Goal: Information Seeking & Learning: Learn about a topic

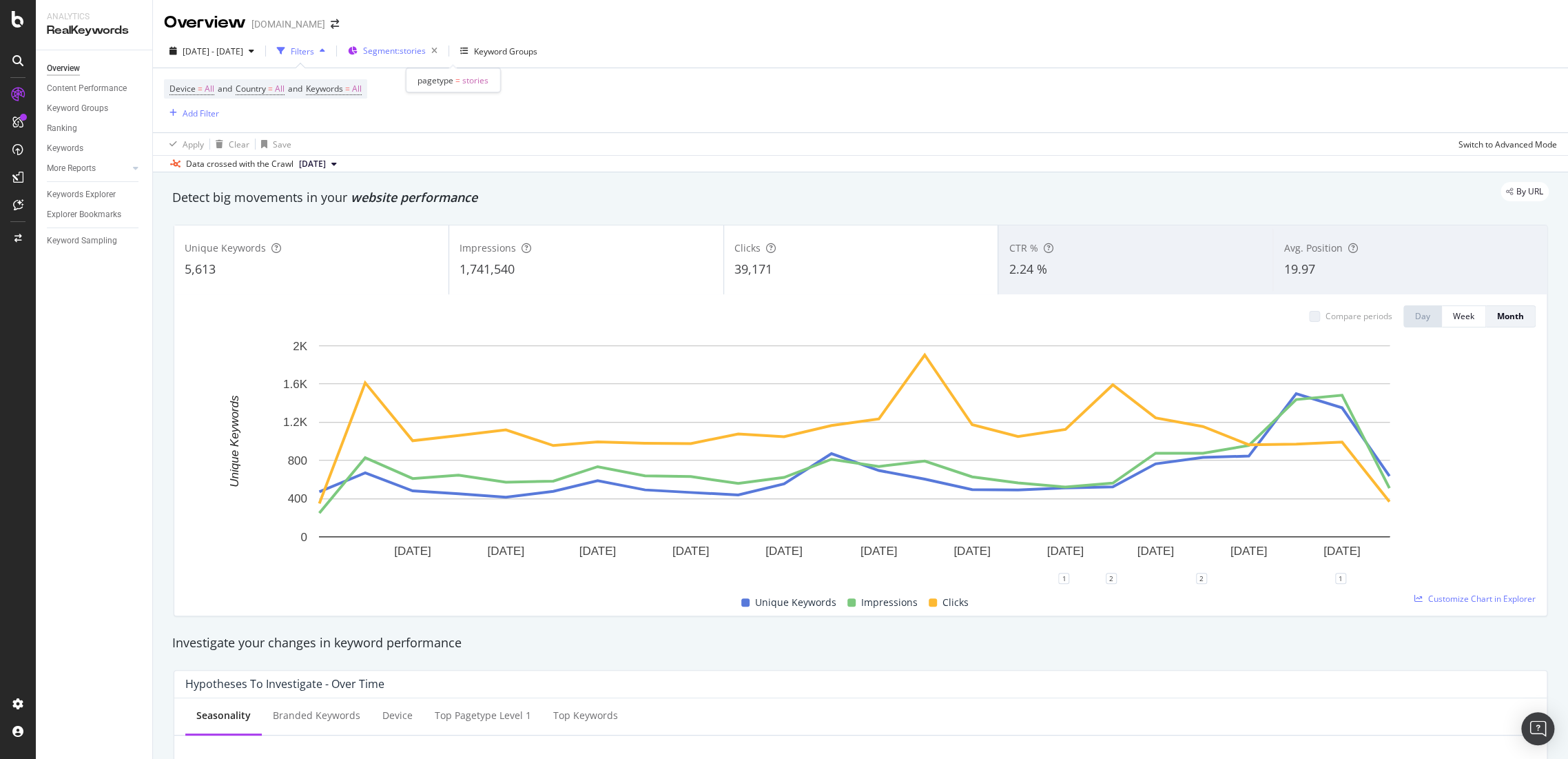
click at [424, 60] on div "Segment: stories" at bounding box center [402, 51] width 80 height 19
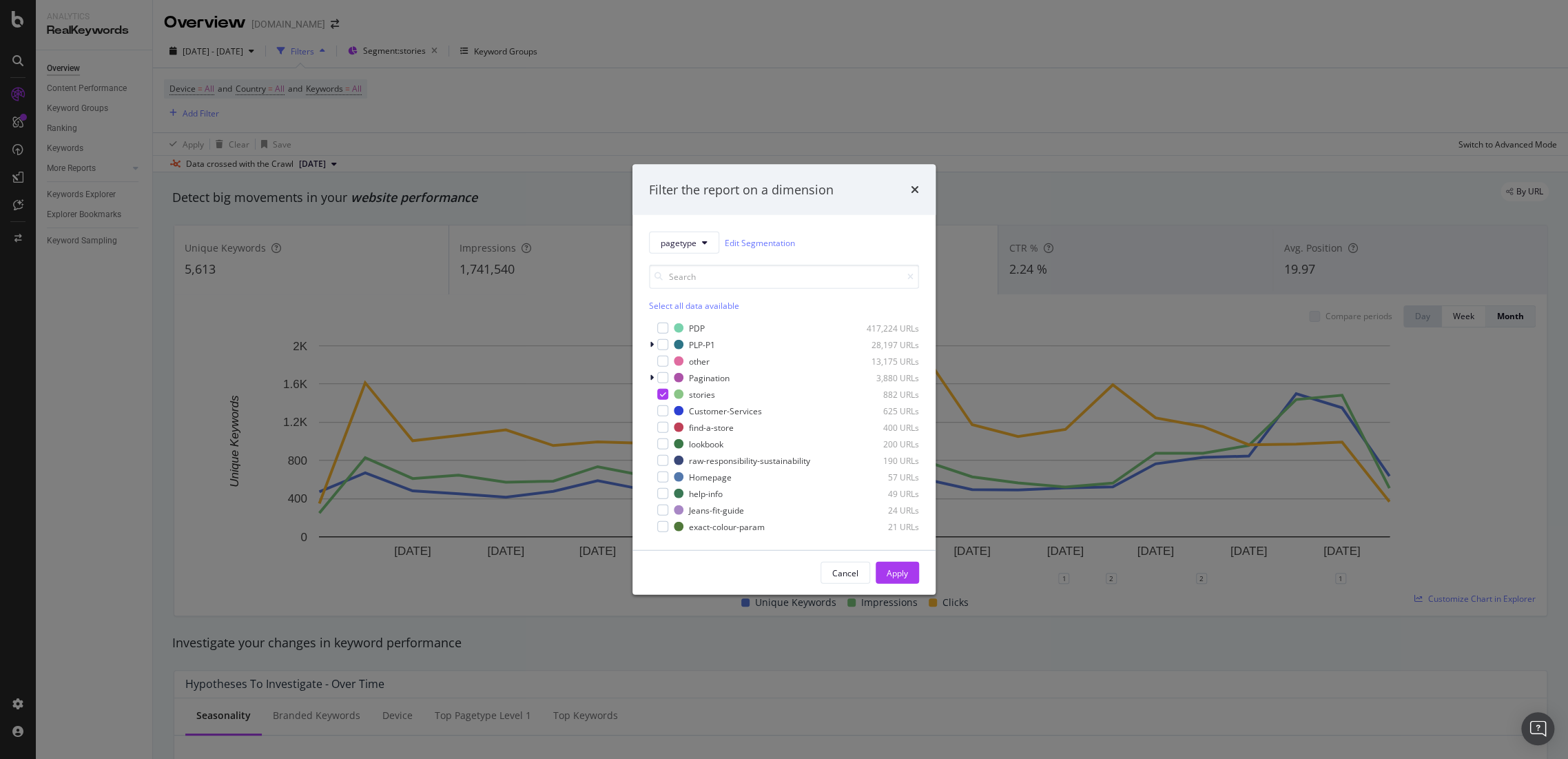
click at [920, 191] on div "Filter the report on a dimension" at bounding box center [784, 190] width 303 height 51
click at [917, 188] on icon "times" at bounding box center [915, 190] width 8 height 11
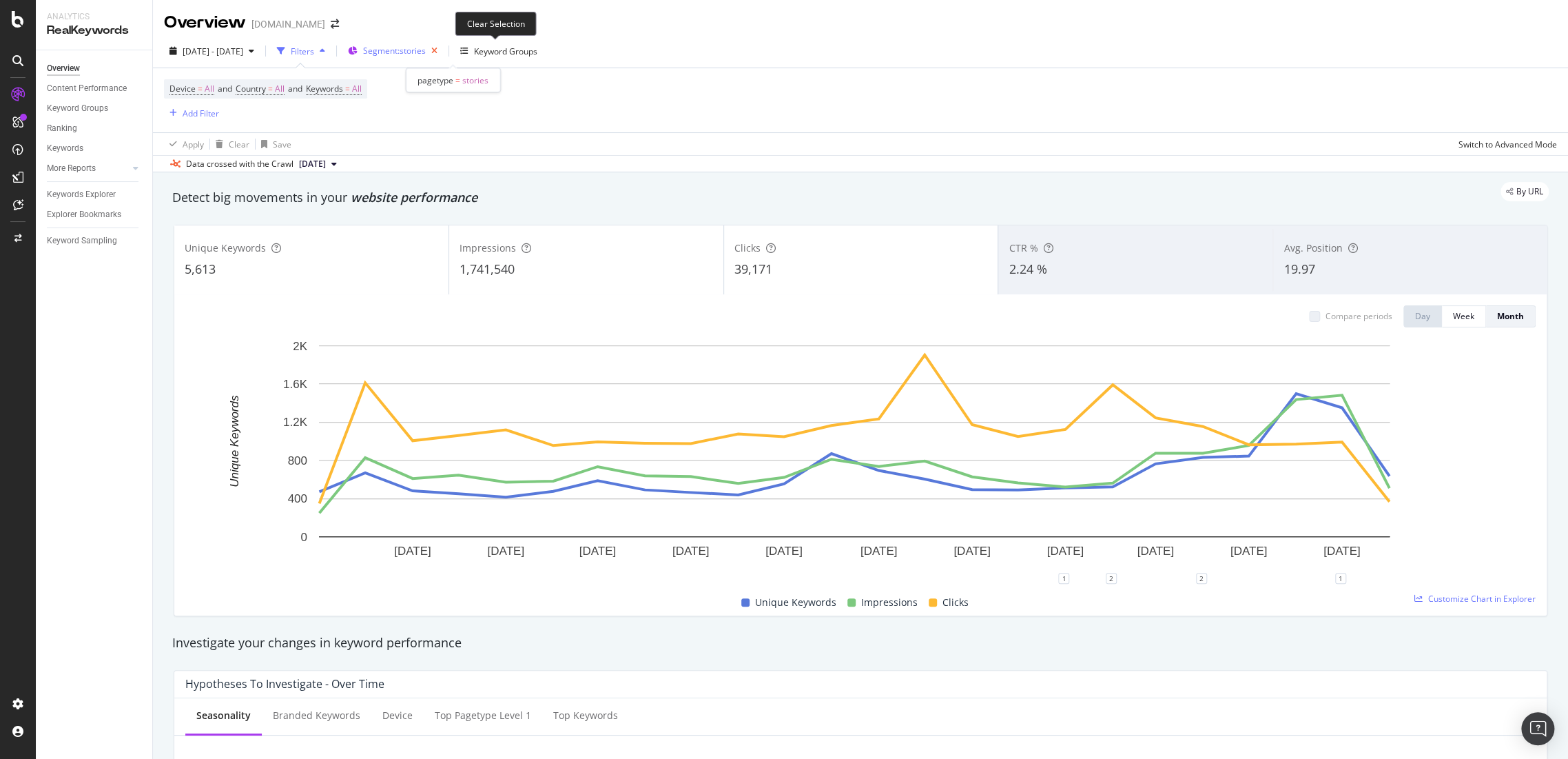
click at [443, 58] on icon "button" at bounding box center [434, 51] width 17 height 19
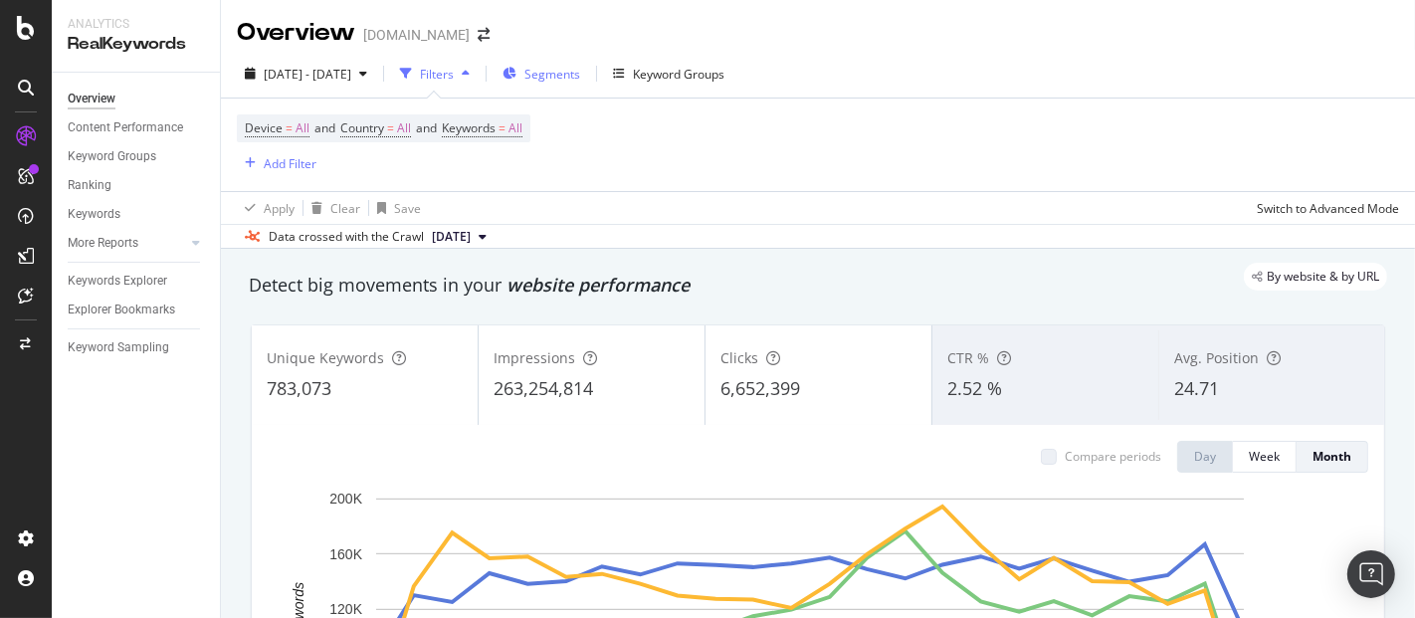
click at [580, 64] on div "Segments" at bounding box center [542, 74] width 78 height 30
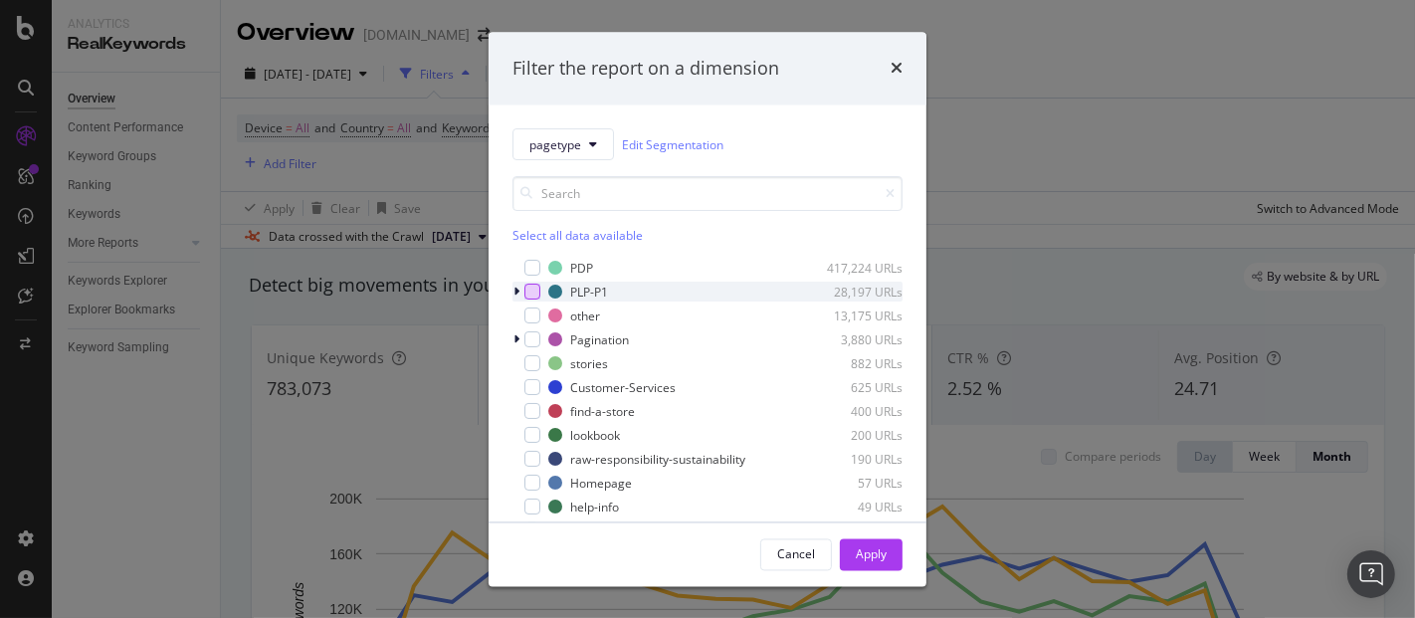
click at [524, 298] on div "modal" at bounding box center [532, 293] width 16 height 16
click at [514, 287] on icon "modal" at bounding box center [516, 293] width 6 height 12
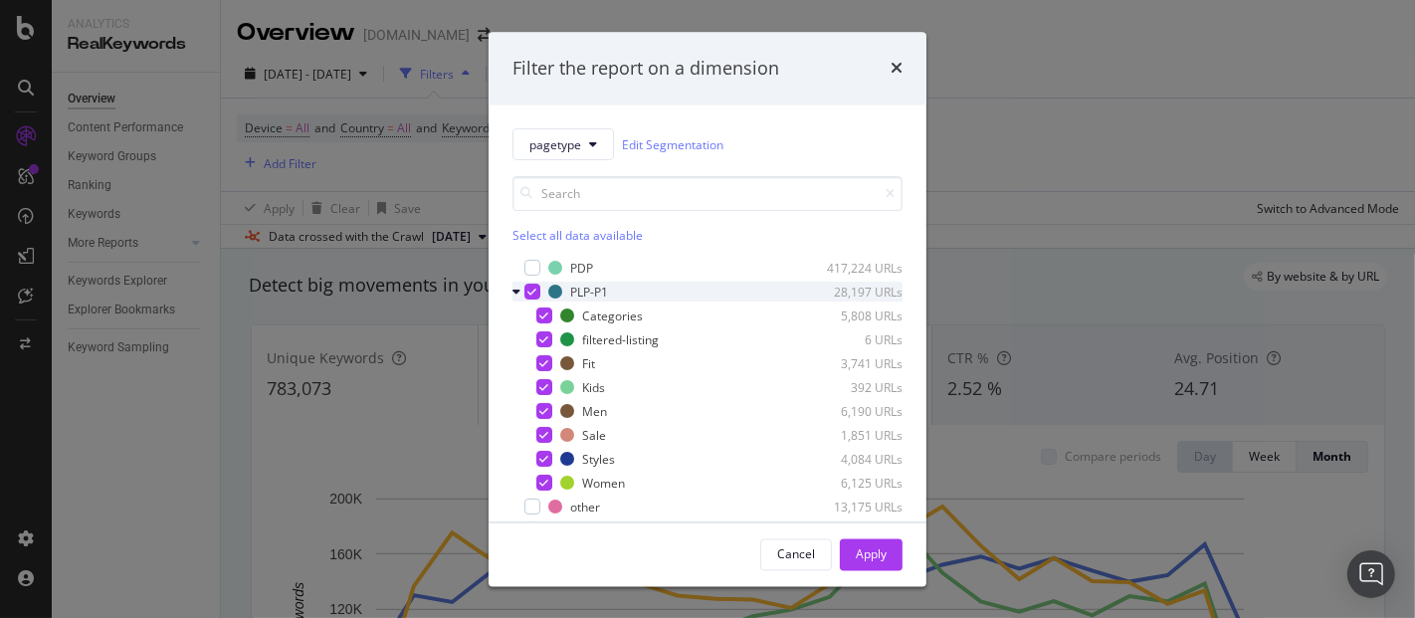
click at [514, 287] on icon "modal" at bounding box center [516, 293] width 8 height 12
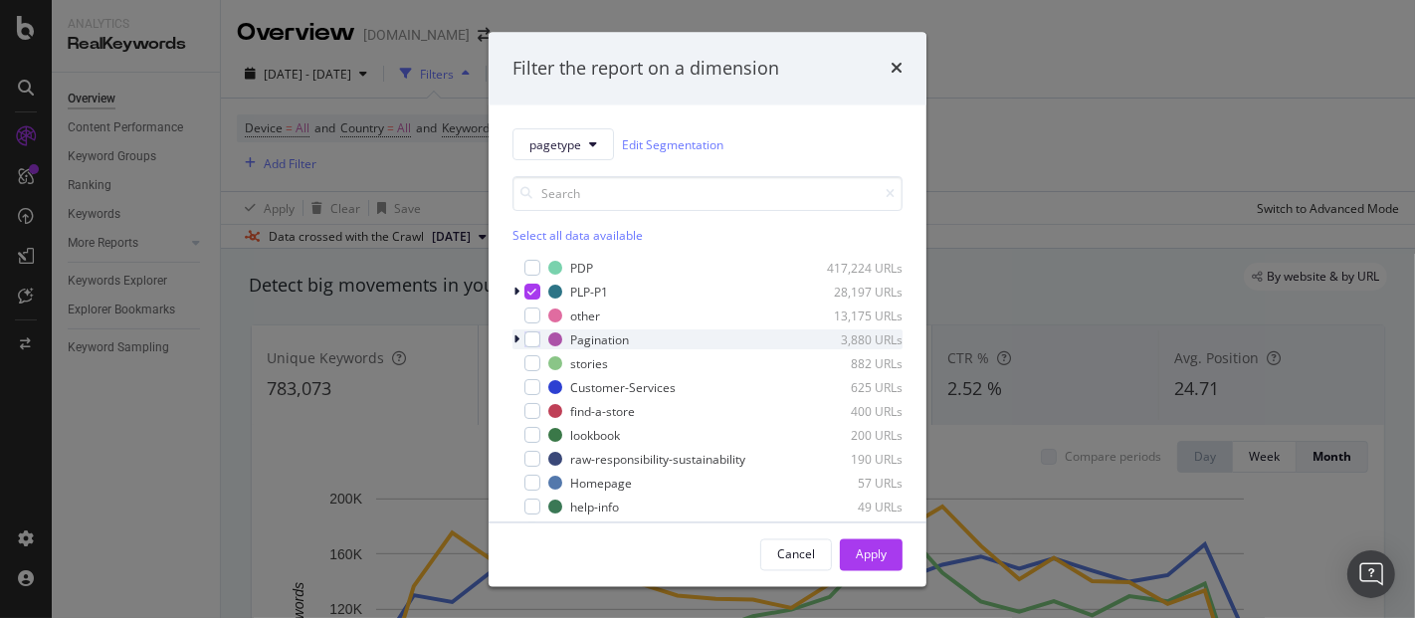
click at [514, 339] on icon "modal" at bounding box center [516, 340] width 6 height 12
click at [514, 339] on icon "modal" at bounding box center [516, 340] width 8 height 12
click at [862, 552] on div "Apply" at bounding box center [871, 553] width 31 height 17
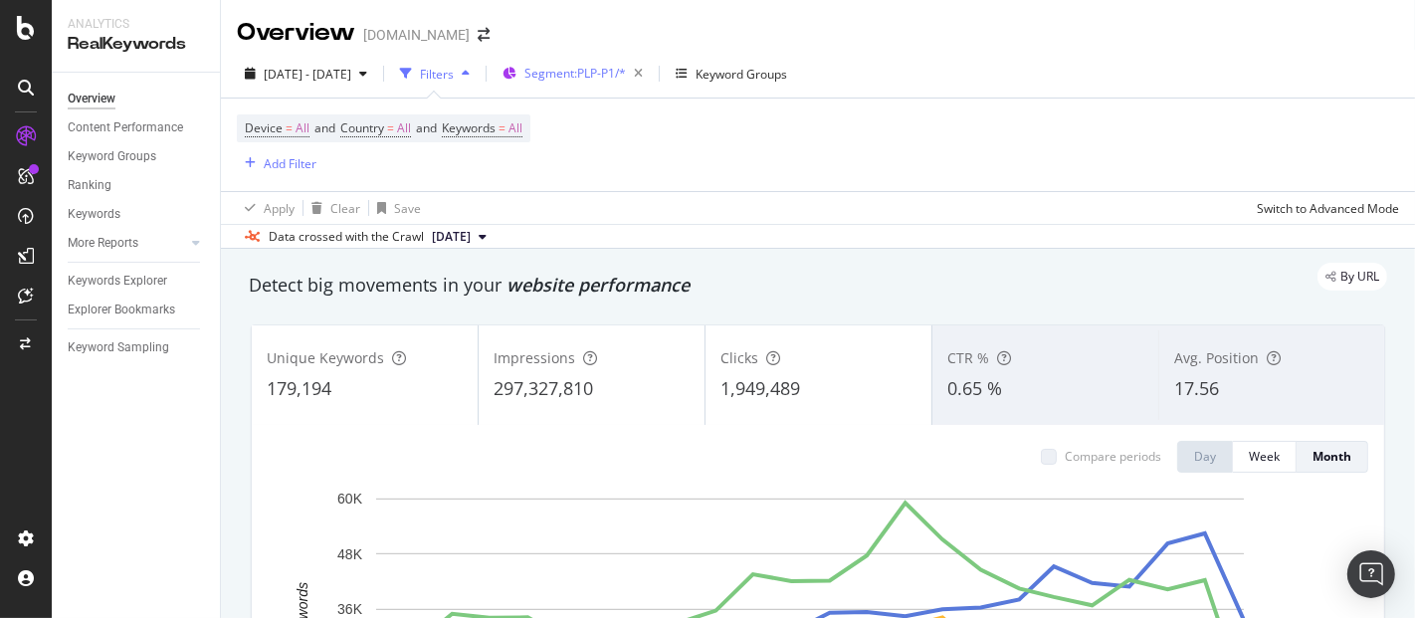
click at [626, 81] on span "Segment: PLP-P1/*" at bounding box center [575, 73] width 102 height 17
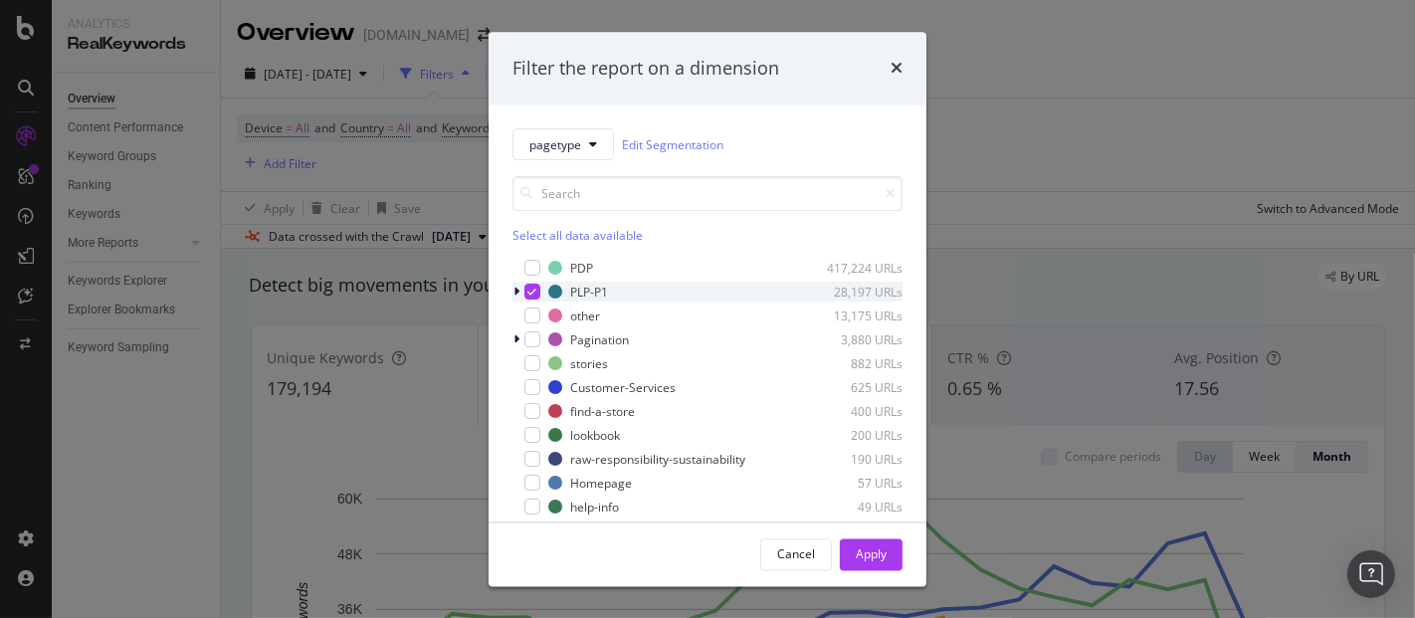
click at [528, 298] on div "modal" at bounding box center [532, 293] width 16 height 16
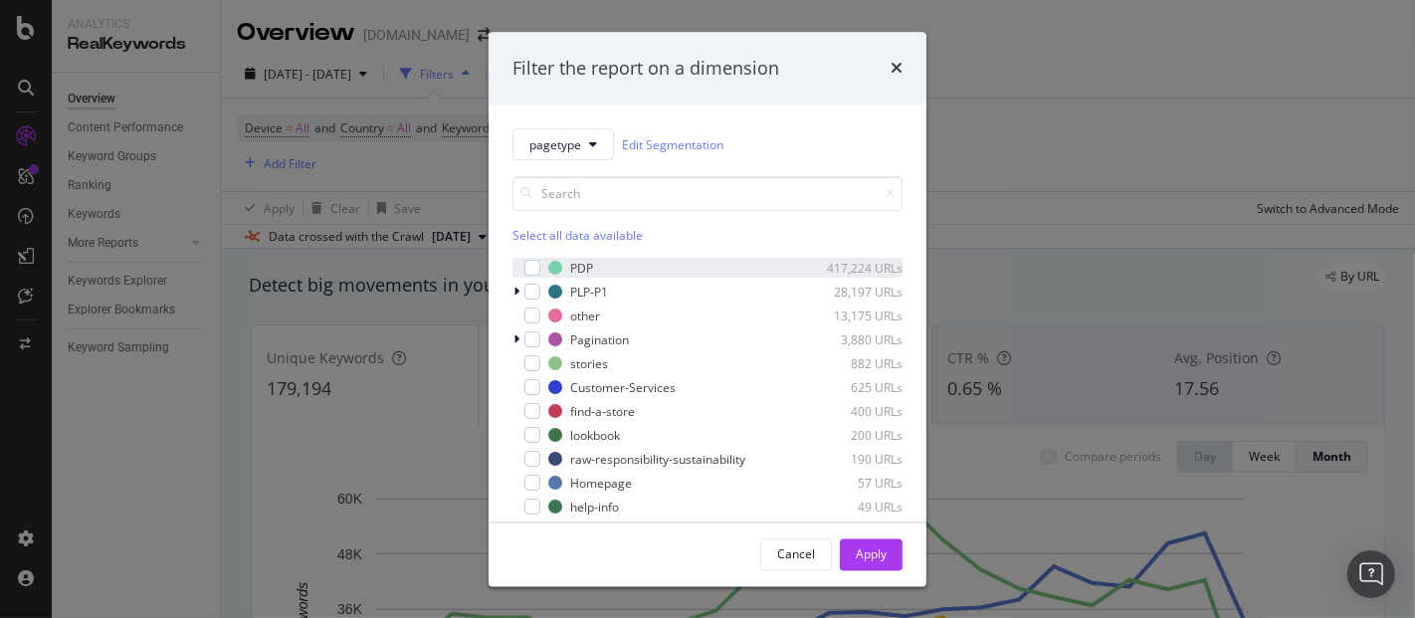
click at [535, 259] on div "PDP 417,224 URLs" at bounding box center [707, 269] width 390 height 20
click at [868, 561] on div "Apply" at bounding box center [871, 553] width 31 height 17
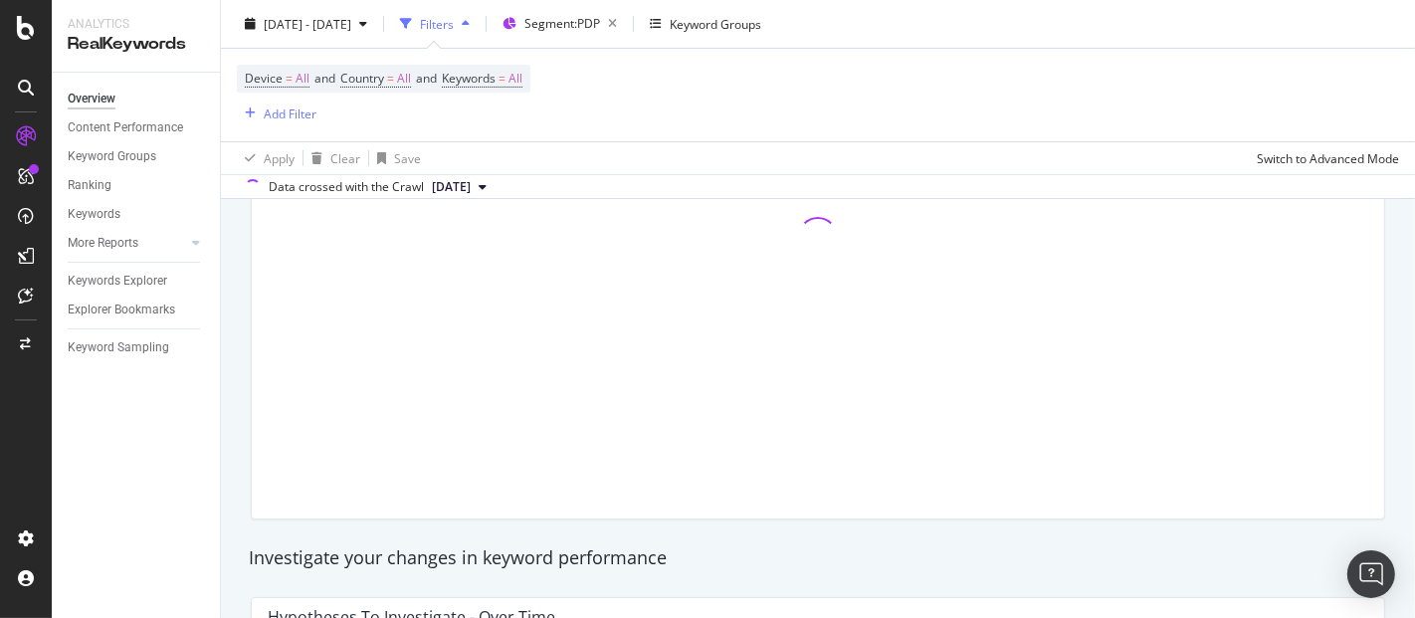
scroll to position [110, 0]
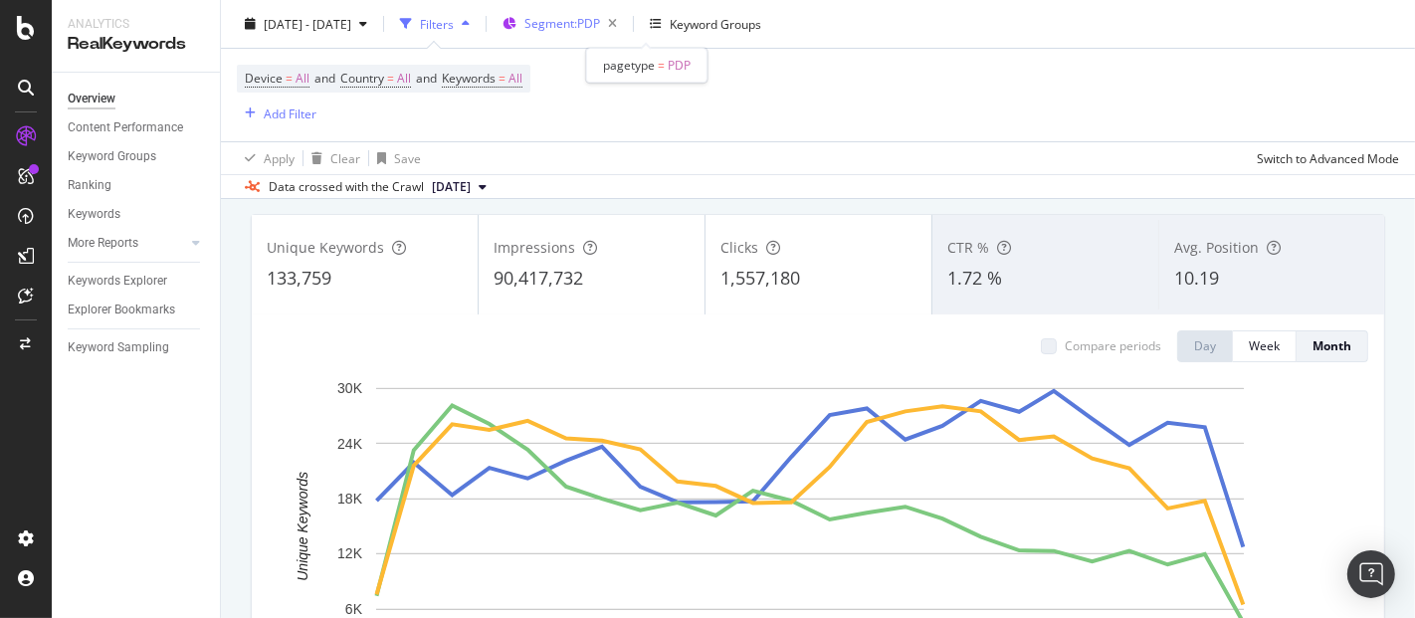
click at [600, 29] on span "Segment: PDP" at bounding box center [562, 23] width 76 height 17
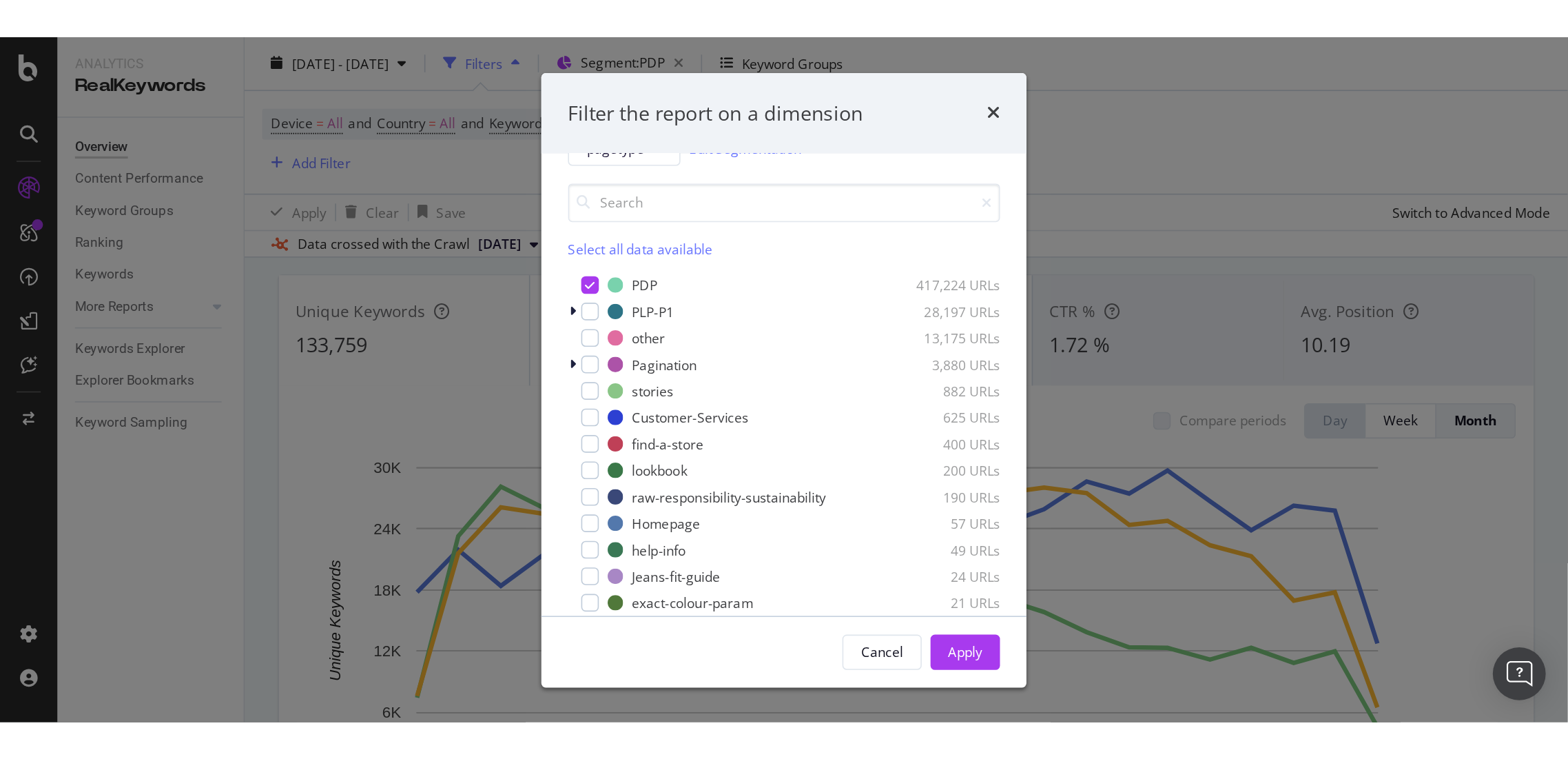
scroll to position [46, 0]
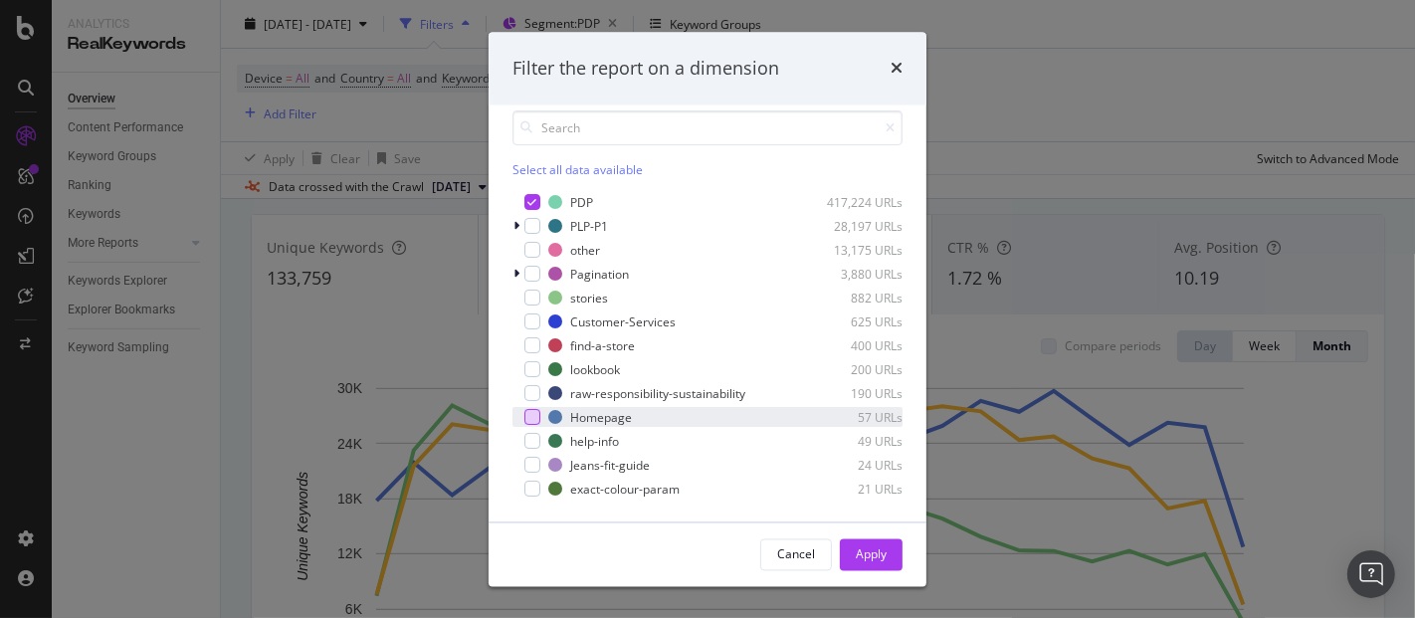
click at [533, 413] on div "modal" at bounding box center [532, 418] width 16 height 16
click at [530, 201] on icon "modal" at bounding box center [532, 203] width 9 height 10
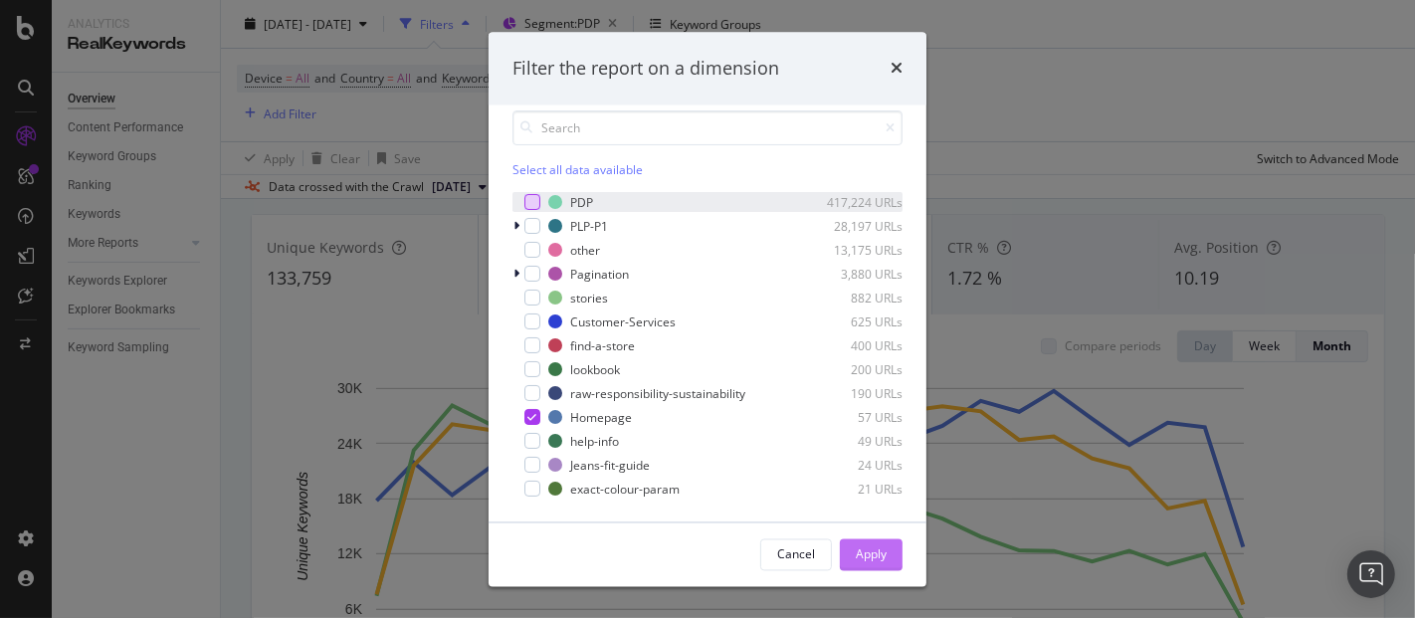
click at [862, 552] on div "Apply" at bounding box center [871, 553] width 31 height 17
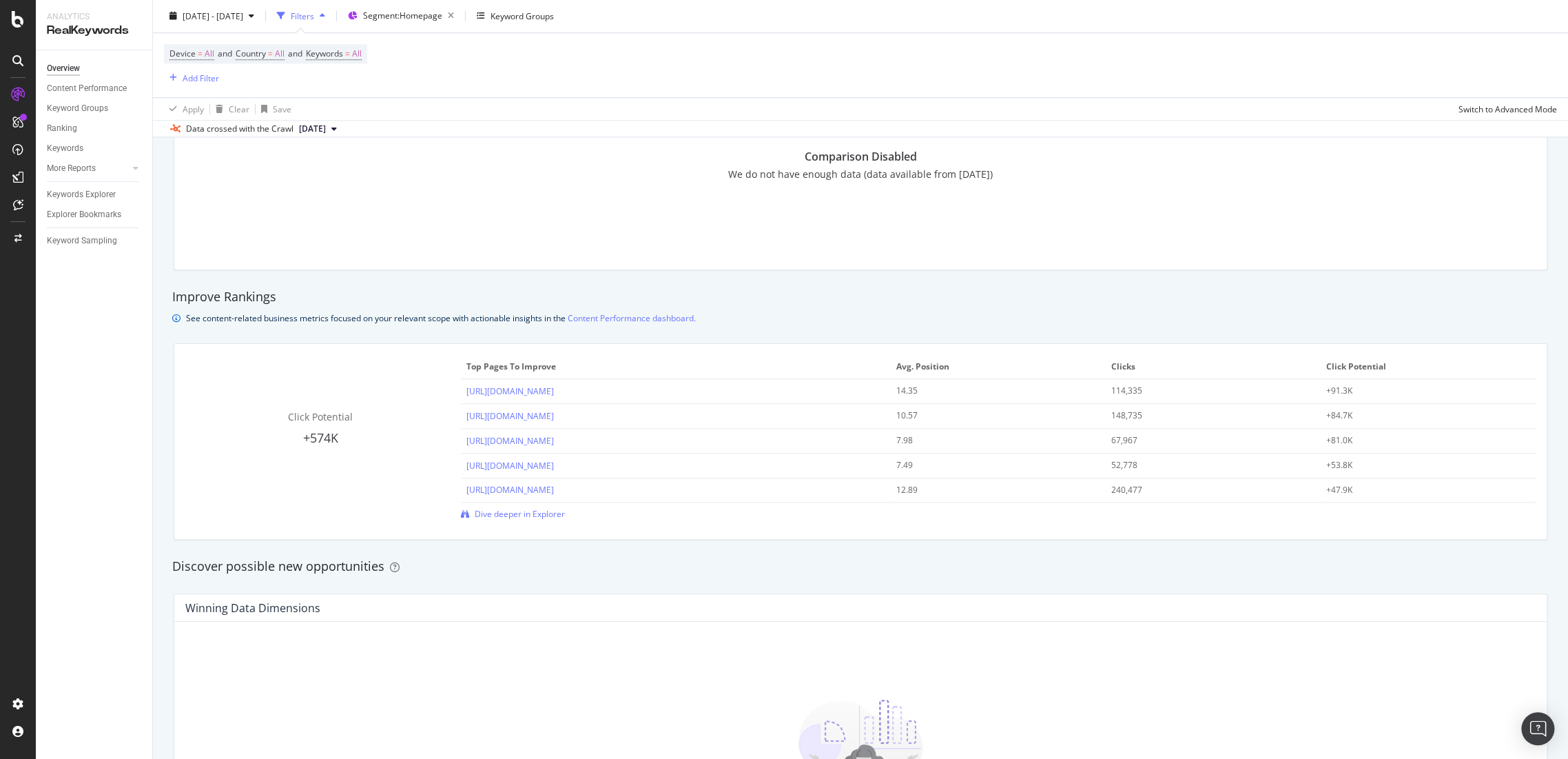
scroll to position [919, 0]
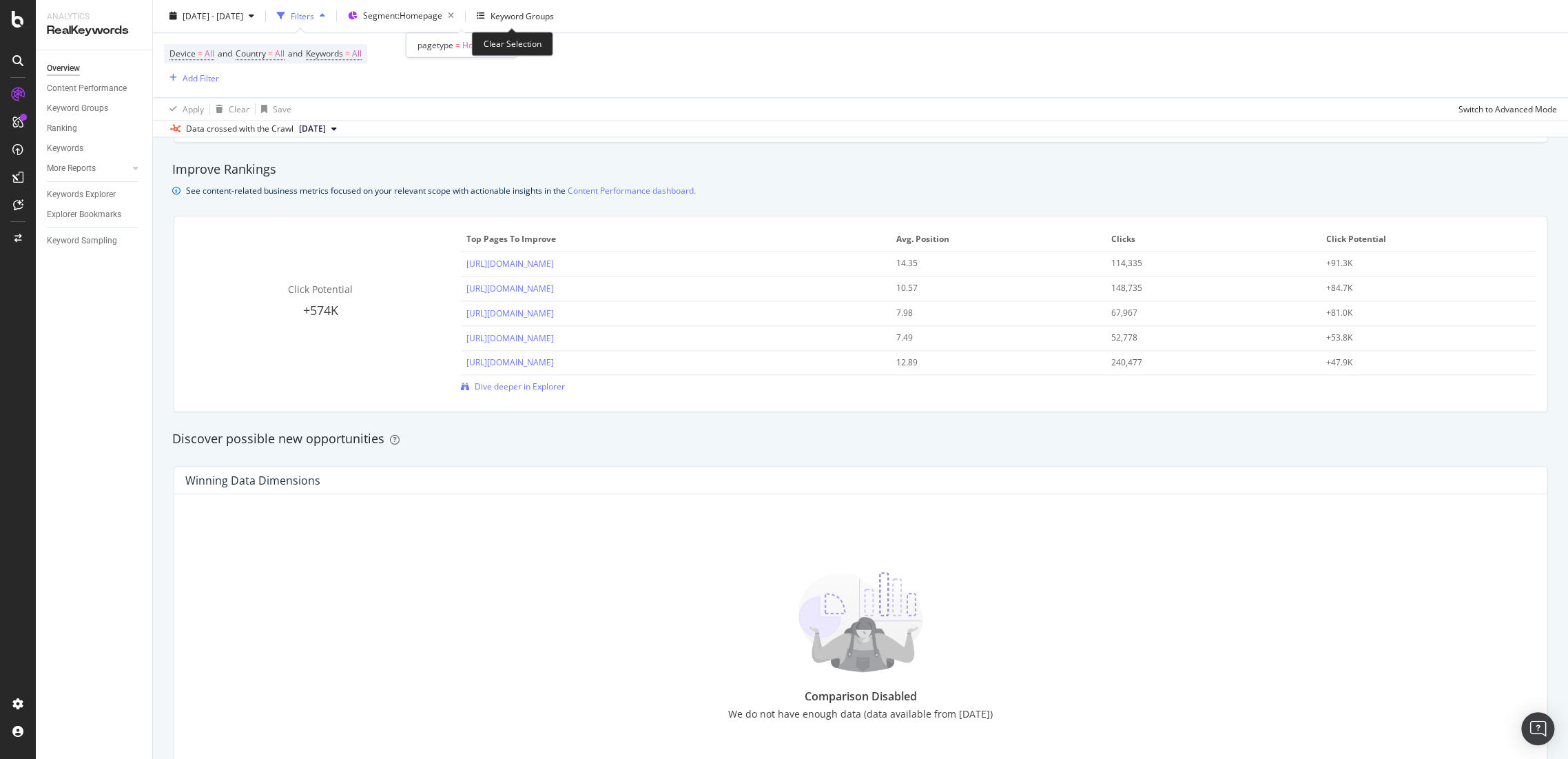
click at [460, 14] on icon "button" at bounding box center [451, 17] width 17 height 19
click at [402, 17] on span "Segments" at bounding box center [382, 16] width 39 height 12
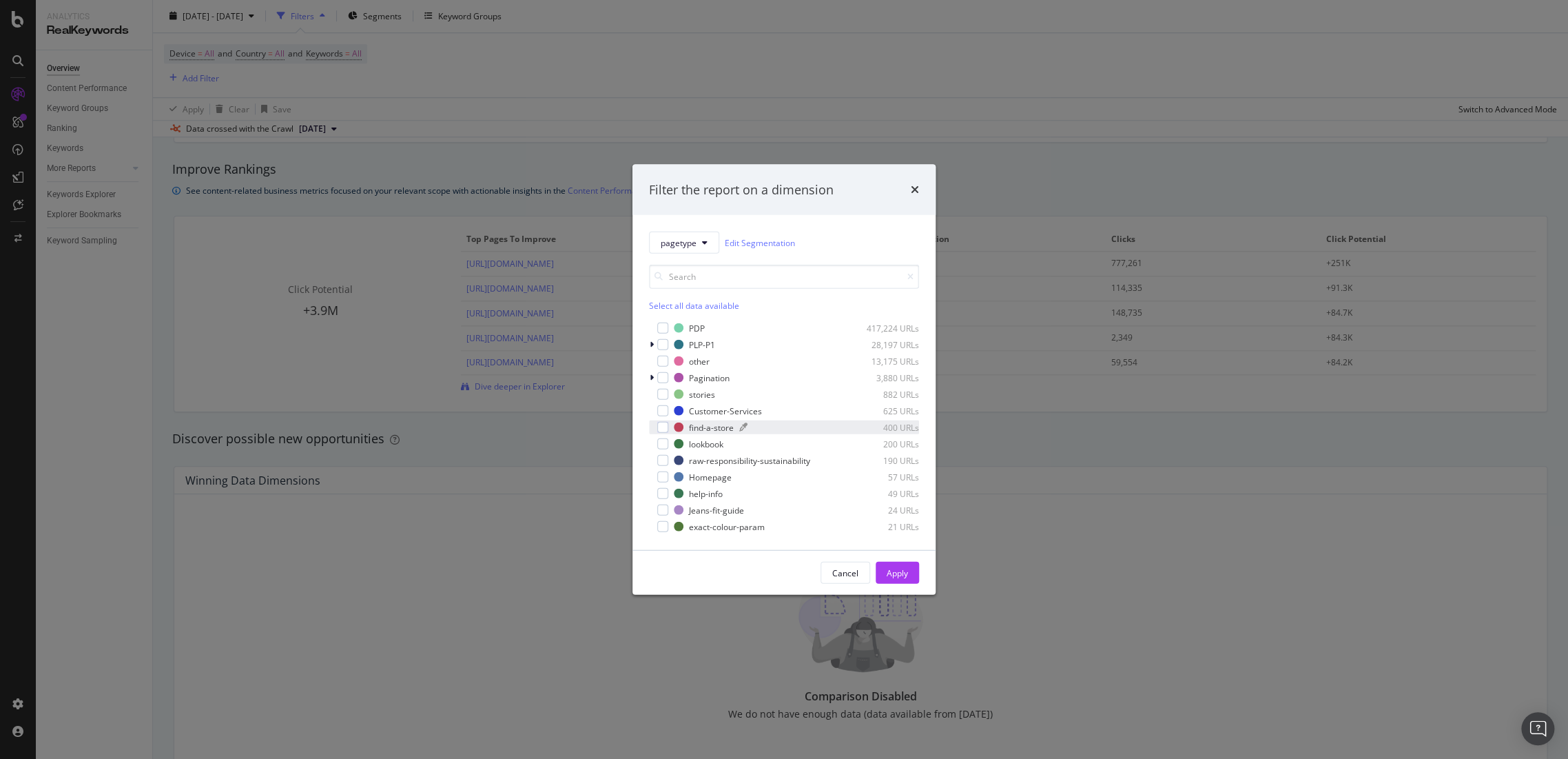
click at [658, 393] on div "modal" at bounding box center [663, 394] width 11 height 11
click at [900, 572] on div "Apply" at bounding box center [897, 572] width 21 height 12
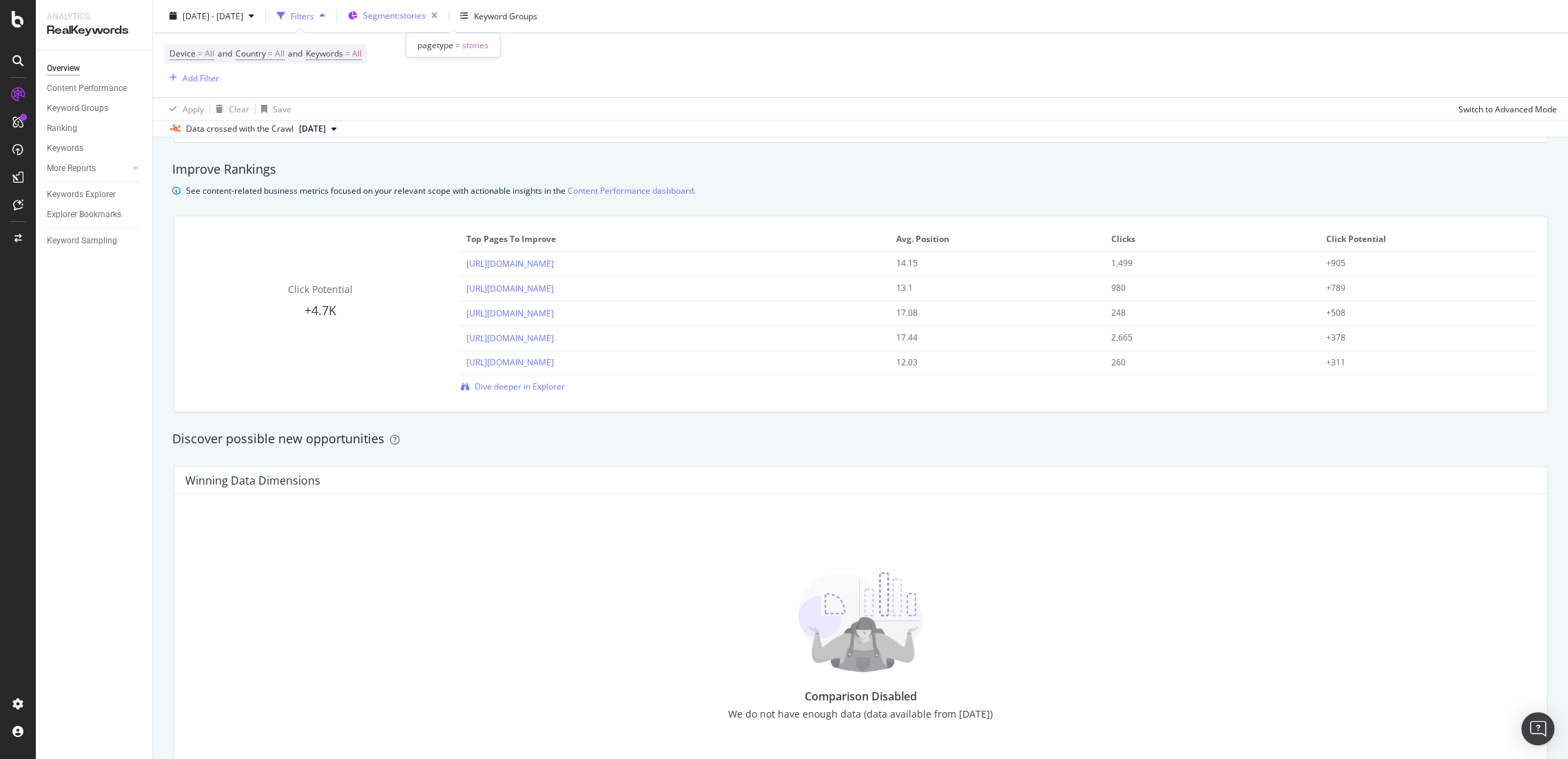
click at [426, 17] on span "Segment: stories" at bounding box center [394, 16] width 63 height 12
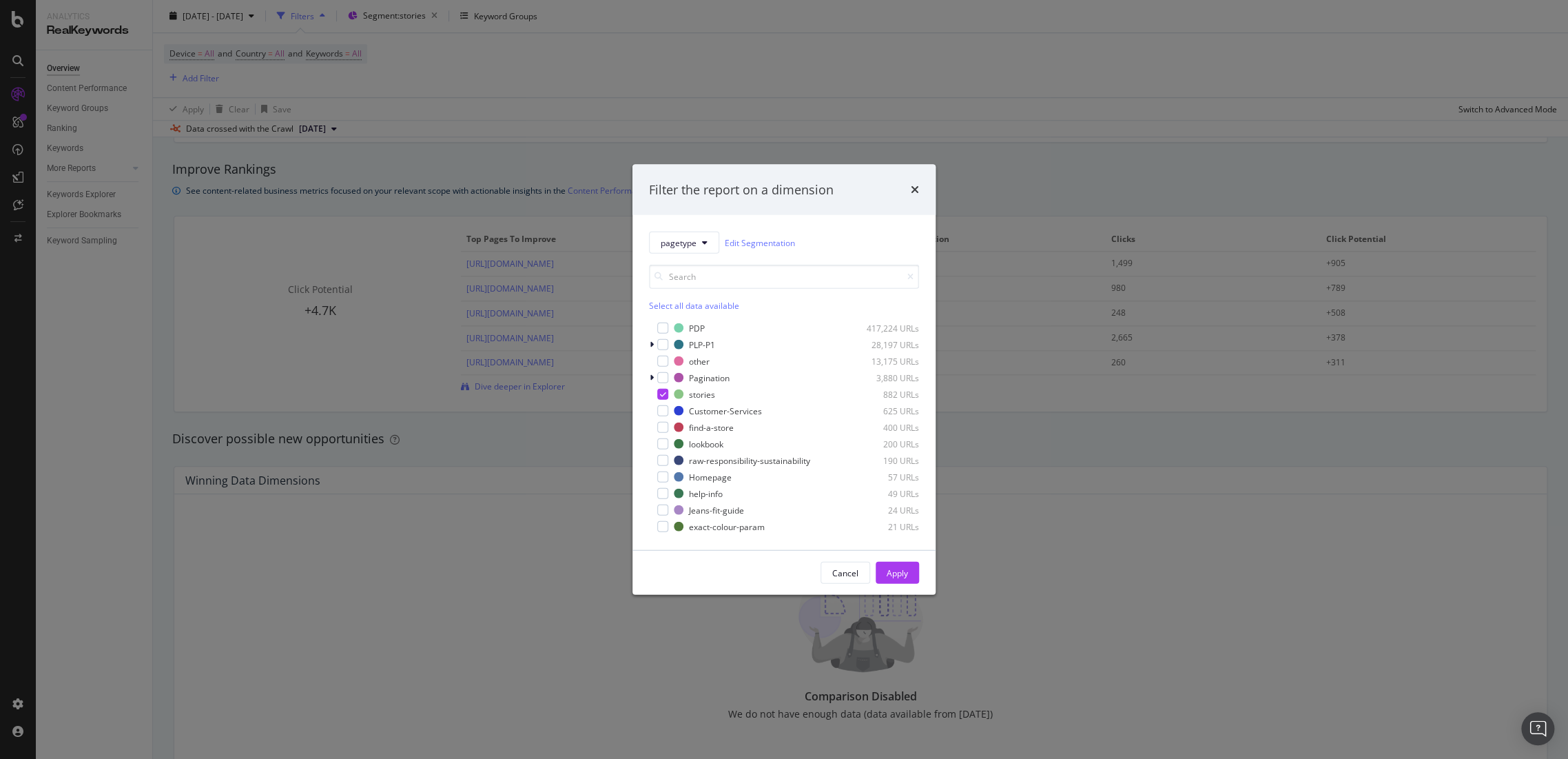
click at [919, 192] on div "Filter the report on a dimension" at bounding box center [784, 190] width 303 height 51
click at [850, 573] on div "Cancel" at bounding box center [845, 572] width 26 height 12
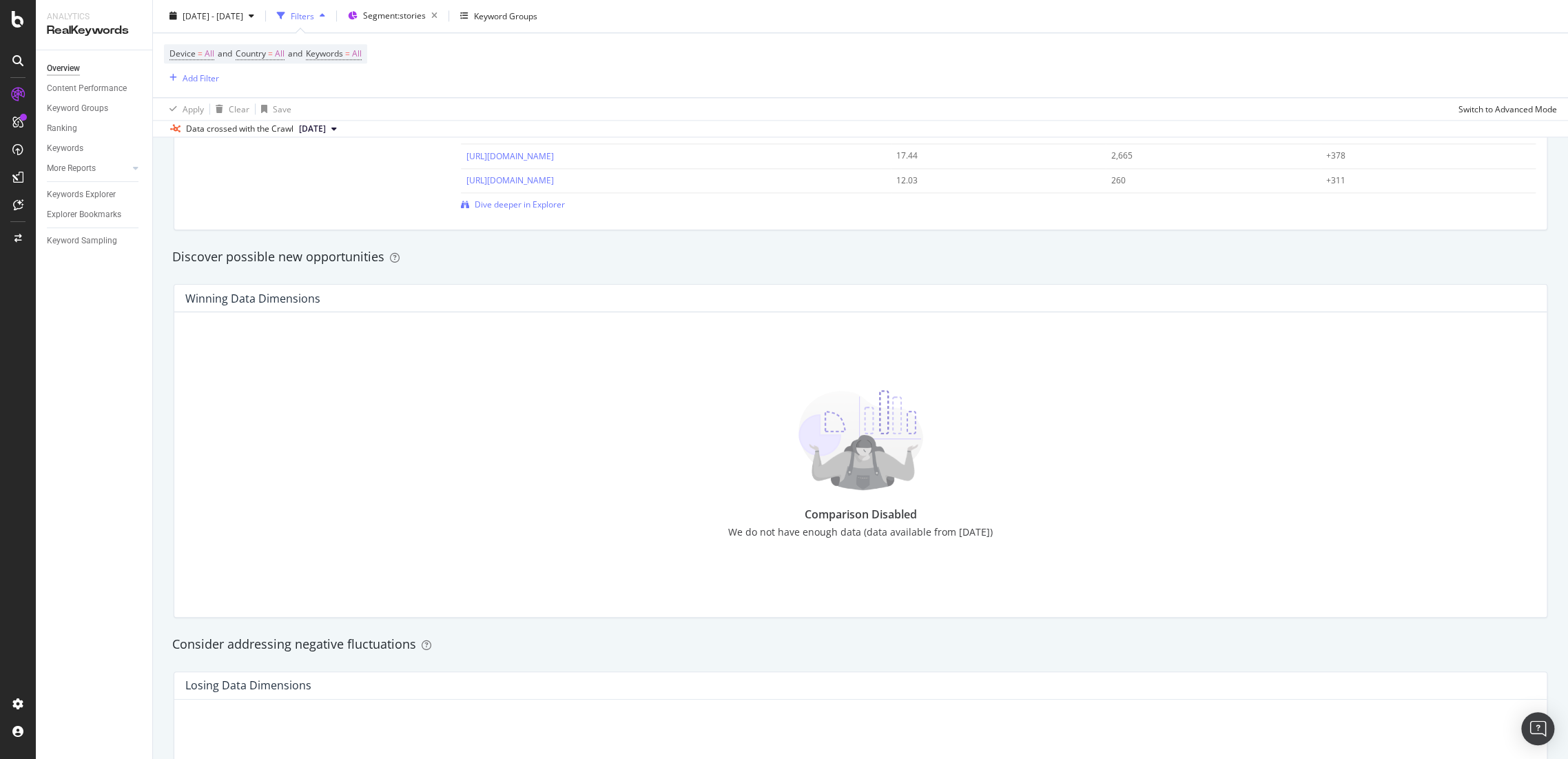
scroll to position [2019, 0]
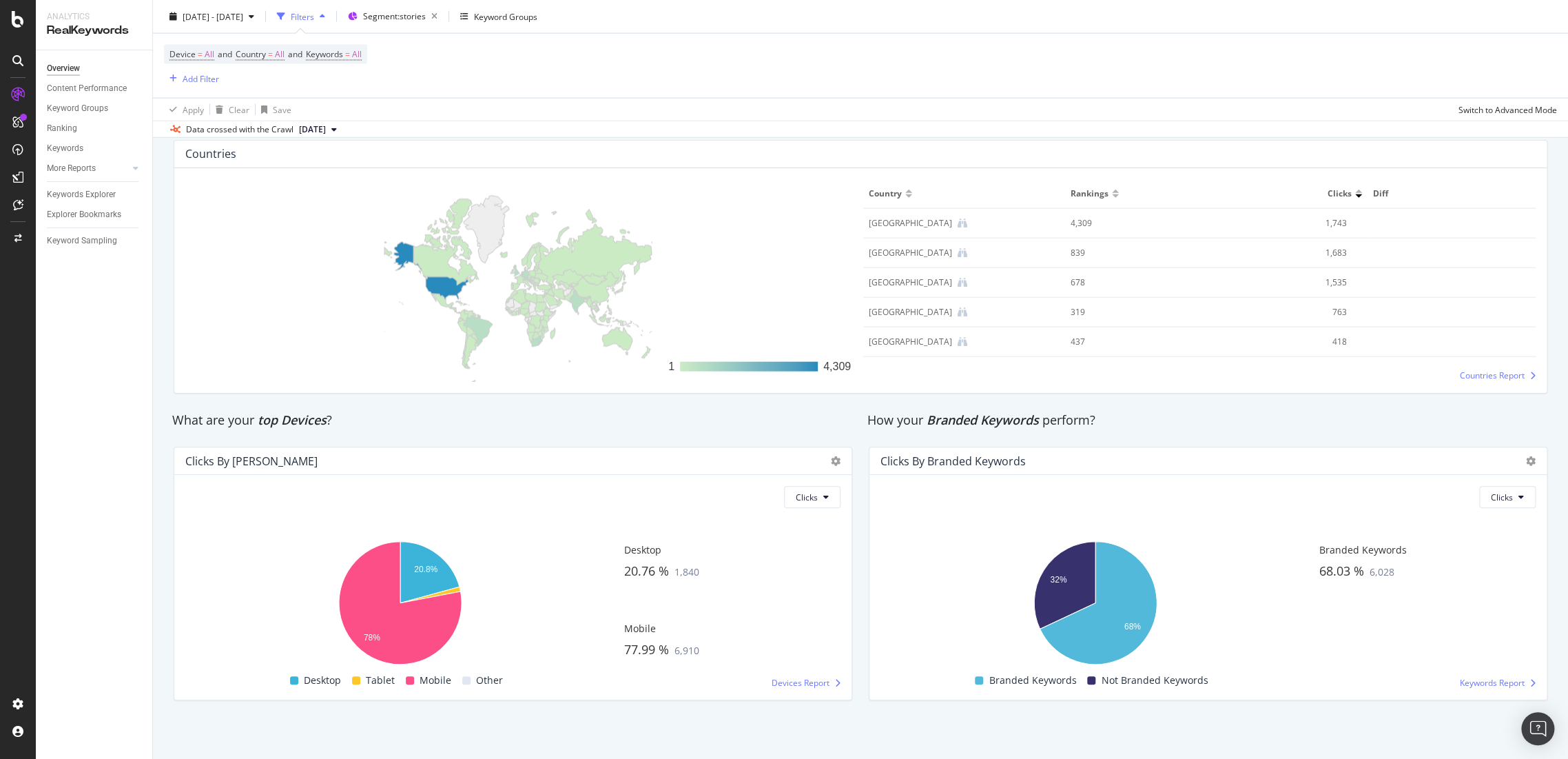
click at [962, 459] on div "Clicks By Branded Keywords" at bounding box center [953, 461] width 145 height 14
click at [1504, 497] on button "Clicks" at bounding box center [1508, 497] width 57 height 22
click at [1516, 547] on span "Impressions" at bounding box center [1504, 549] width 47 height 12
click at [1455, 502] on button "Impressions" at bounding box center [1495, 497] width 81 height 22
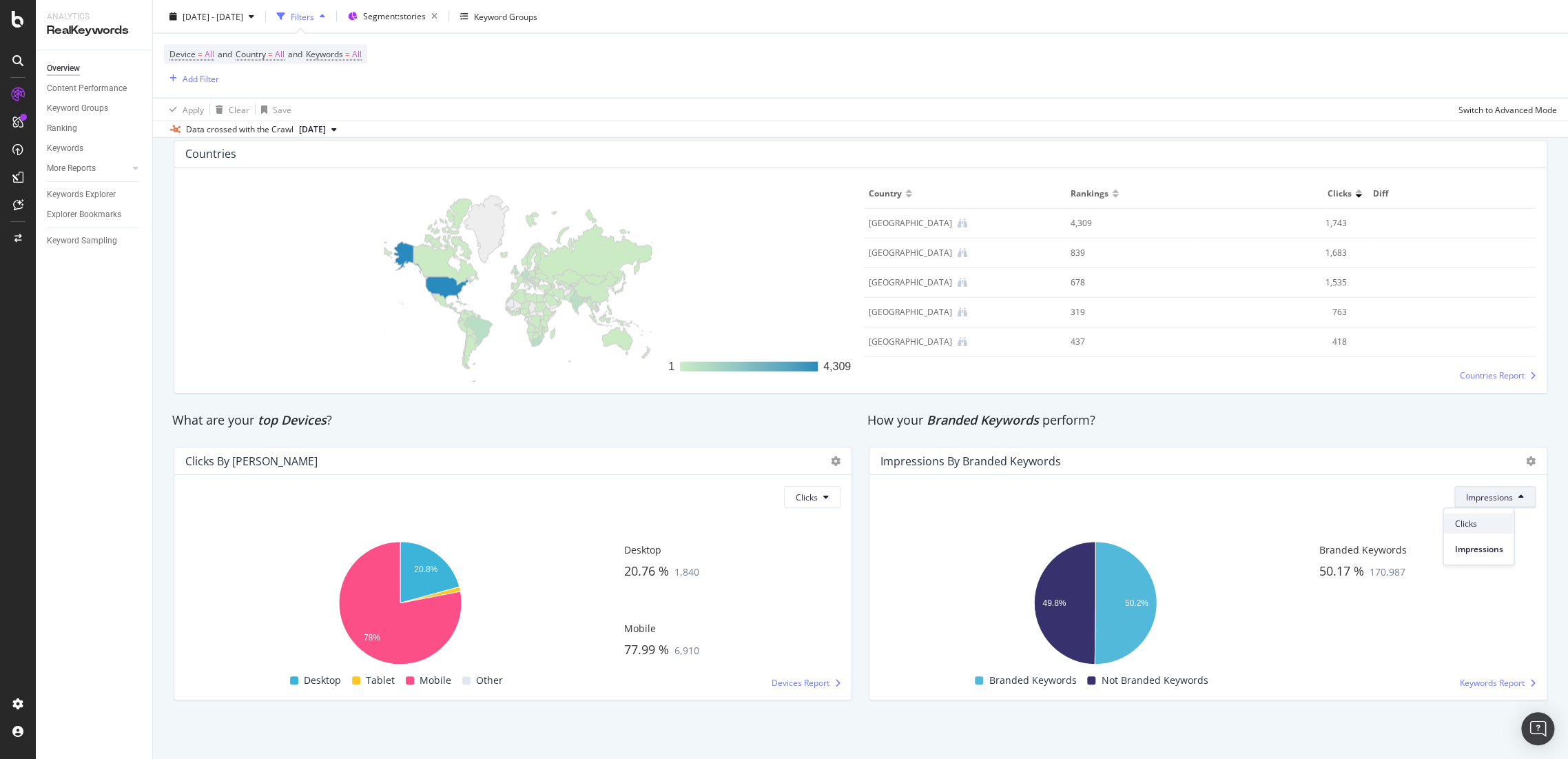
click at [1459, 523] on span "Clicks" at bounding box center [1479, 524] width 48 height 12
click at [1499, 505] on button "Clicks" at bounding box center [1508, 497] width 57 height 22
click at [1506, 548] on span "Impressions" at bounding box center [1504, 549] width 47 height 12
click at [1470, 483] on div "Impressions Hold CTRL while clicking to filter the report. 49.8% 50.2% Is Brand…" at bounding box center [1208, 587] width 677 height 224
click at [1470, 490] on button "Impressions" at bounding box center [1495, 497] width 81 height 22
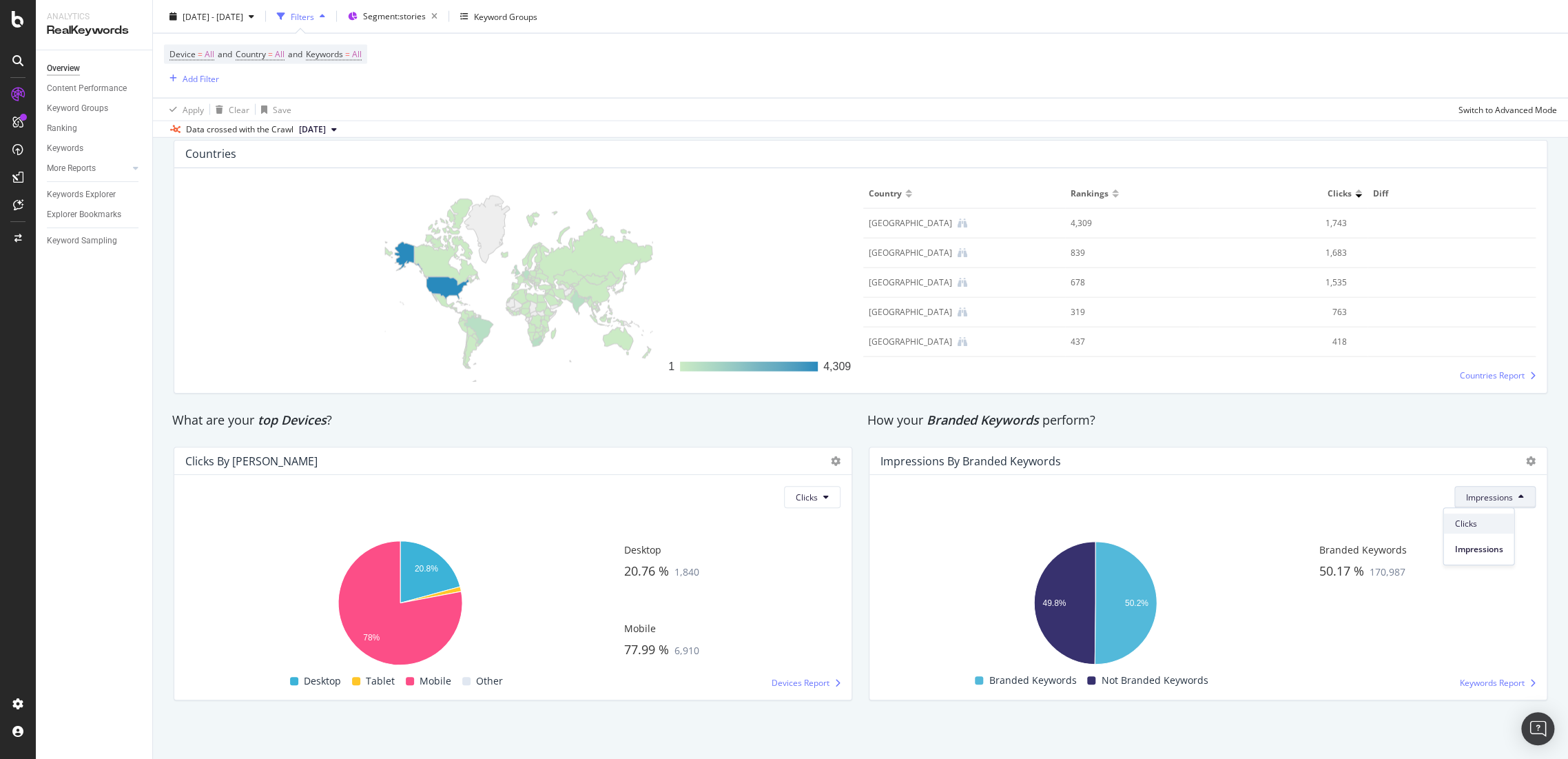
click at [1472, 529] on div "Clicks" at bounding box center [1479, 523] width 71 height 20
click at [1503, 489] on button "Clicks" at bounding box center [1508, 497] width 57 height 22
click at [1502, 544] on span "Impressions" at bounding box center [1504, 549] width 47 height 12
click at [1499, 494] on span "Impressions" at bounding box center [1490, 497] width 47 height 12
click at [1482, 523] on span "Clicks" at bounding box center [1479, 524] width 48 height 12
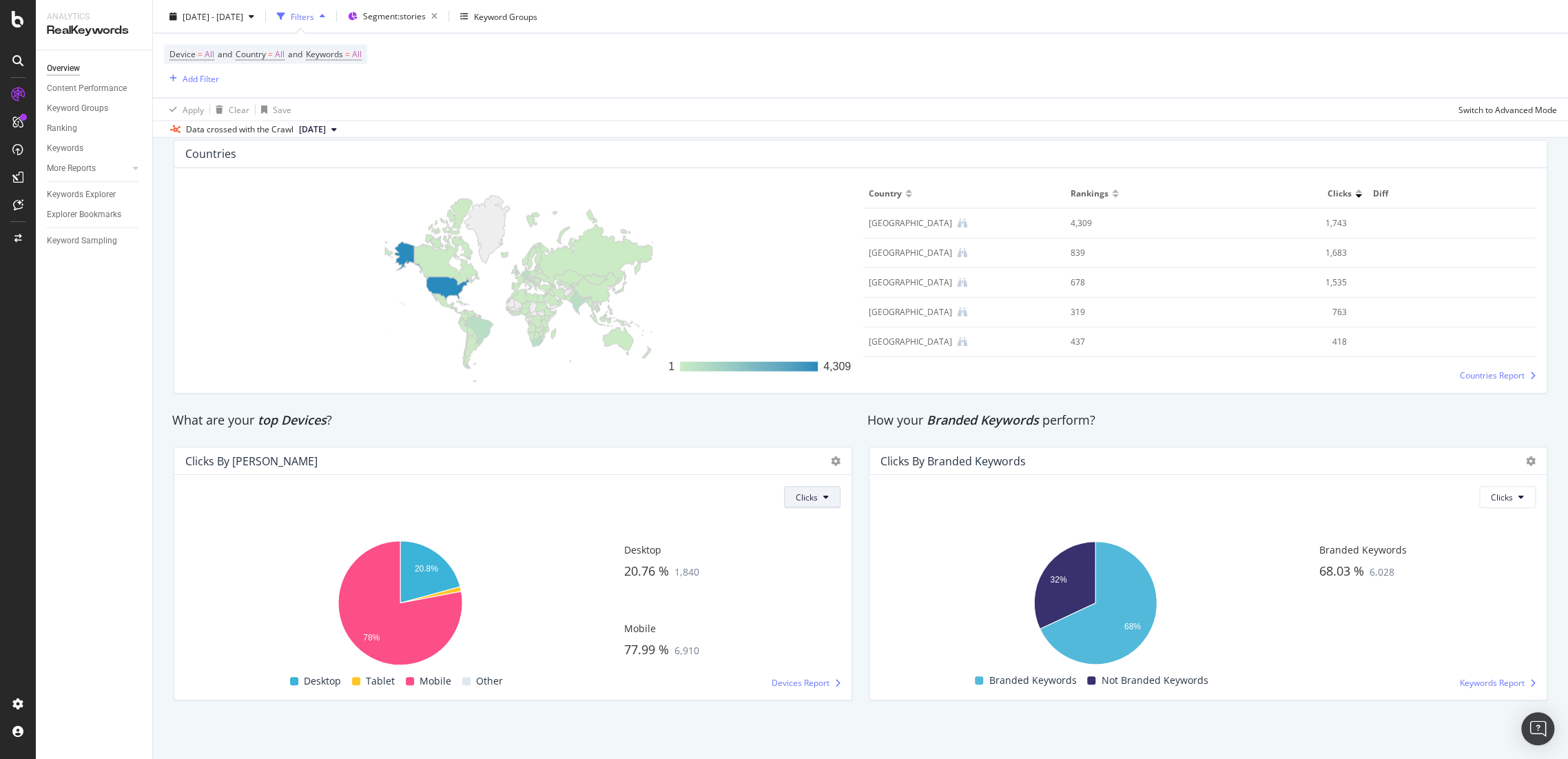
click at [808, 500] on span "Clicks" at bounding box center [806, 497] width 22 height 12
click at [814, 557] on div "Impressions" at bounding box center [814, 548] width 69 height 20
click at [802, 502] on button "Impressions" at bounding box center [800, 497] width 81 height 22
click at [794, 528] on span "Clicks" at bounding box center [790, 524] width 48 height 12
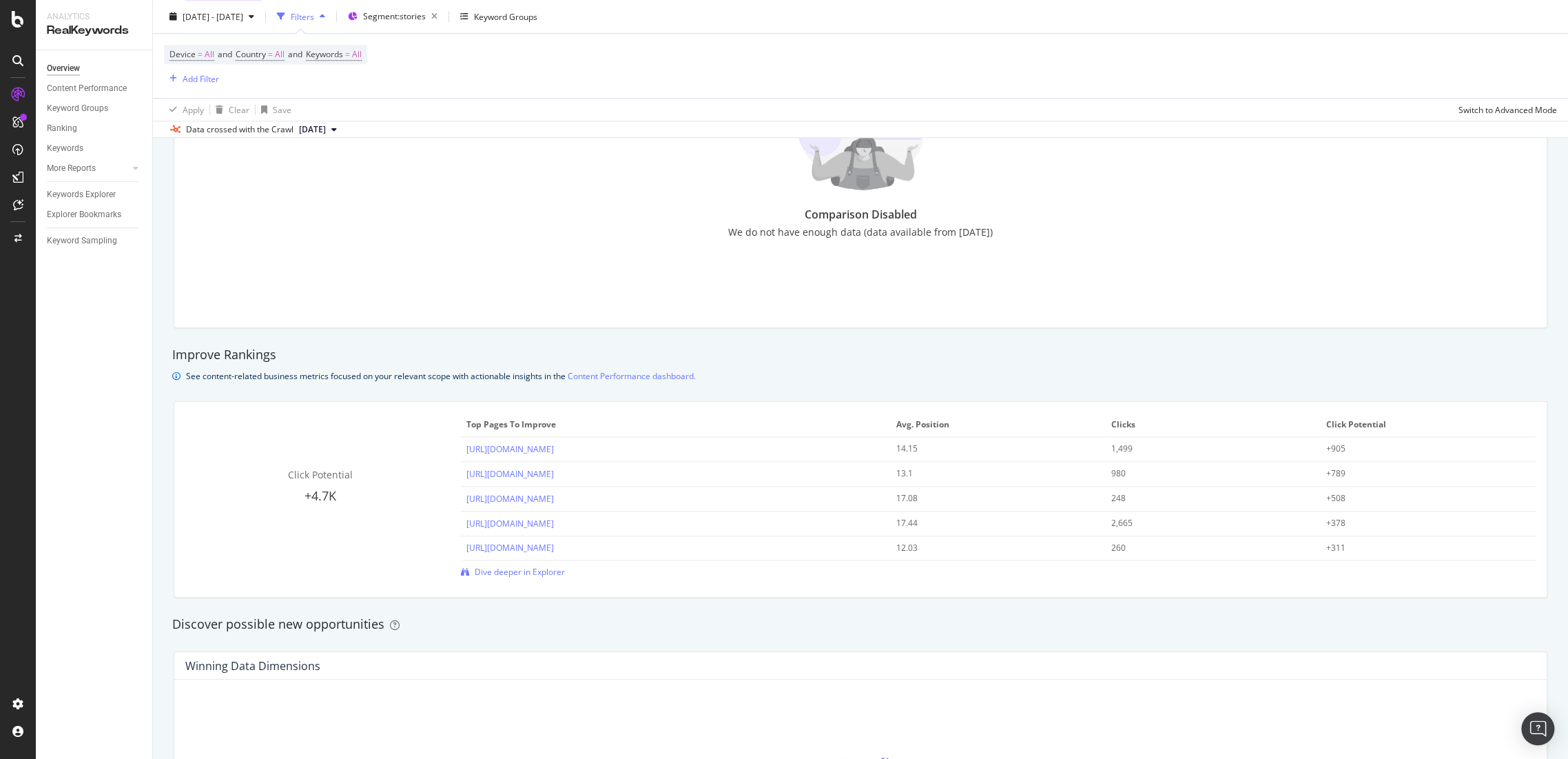
scroll to position [641, 0]
